Goal: Find specific page/section: Find specific page/section

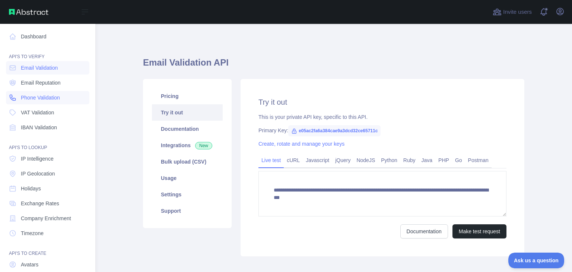
click at [25, 98] on span "Phone Validation" at bounding box center [40, 97] width 39 height 7
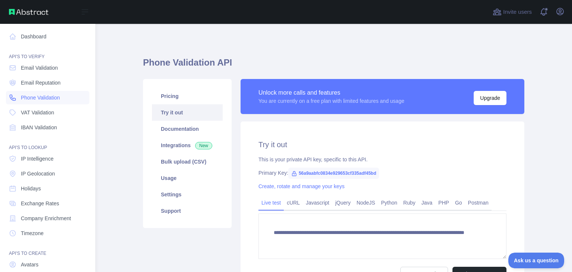
click at [25, 98] on span "Phone Validation" at bounding box center [40, 97] width 39 height 7
